Goal: Task Accomplishment & Management: Manage account settings

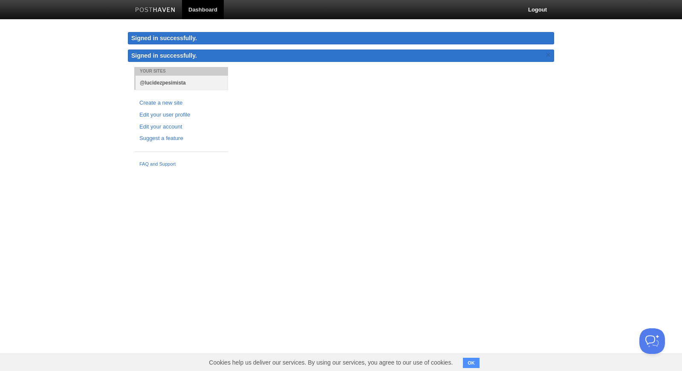
click at [150, 87] on link "@lucidezpesimista" at bounding box center [182, 82] width 93 height 14
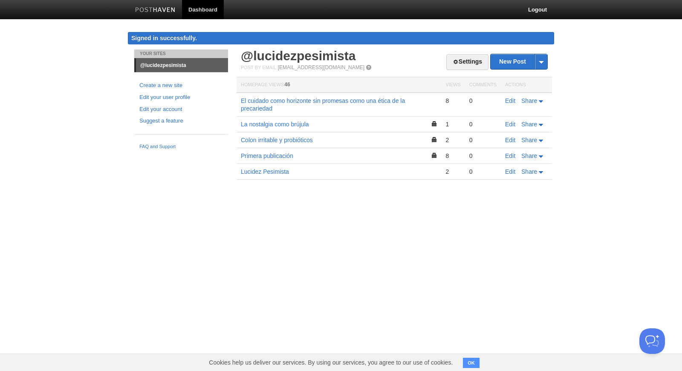
click at [472, 369] on span "OK" at bounding box center [472, 362] width 19 height 17
click at [450, 100] on div "8" at bounding box center [453, 101] width 15 height 8
click at [452, 104] on td "8" at bounding box center [452, 105] width 23 height 24
click at [470, 362] on button "OK" at bounding box center [471, 362] width 17 height 10
